Goal: Entertainment & Leisure: Consume media (video, audio)

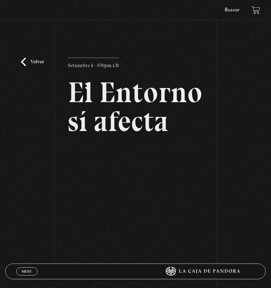
drag, startPoint x: 24, startPoint y: 62, endPoint x: 37, endPoint y: 70, distance: 15.2
click at [24, 62] on link "Volver" at bounding box center [32, 62] width 23 height 8
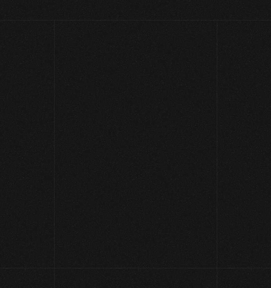
scroll to position [18, 0]
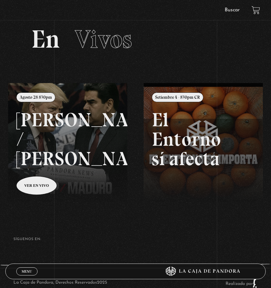
click at [63, 135] on link at bounding box center [143, 227] width 271 height 288
